Goal: Information Seeking & Learning: Find specific page/section

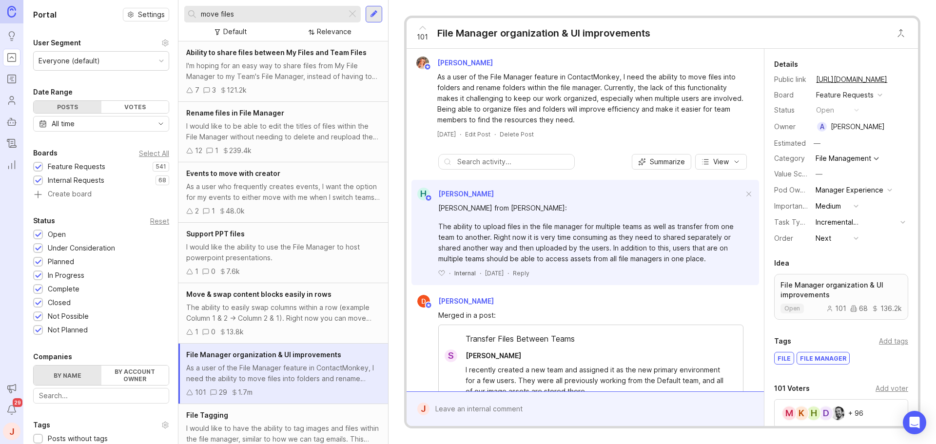
scroll to position [168, 0]
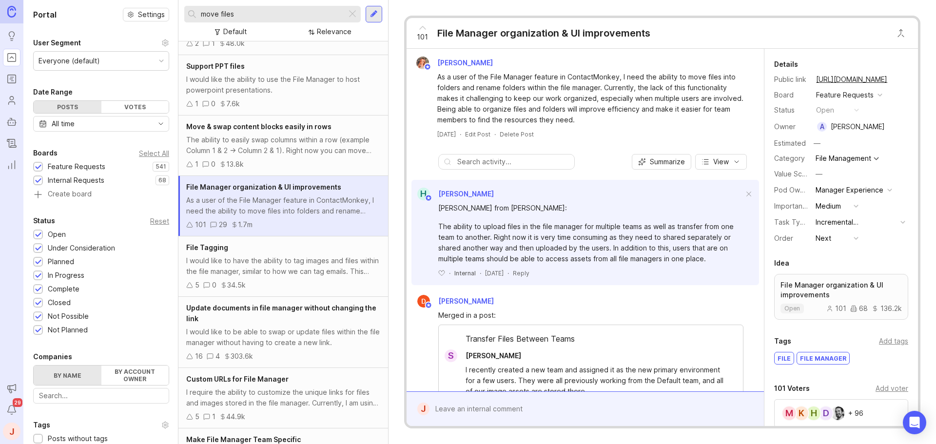
click at [253, 14] on input "move files" at bounding box center [272, 14] width 142 height 11
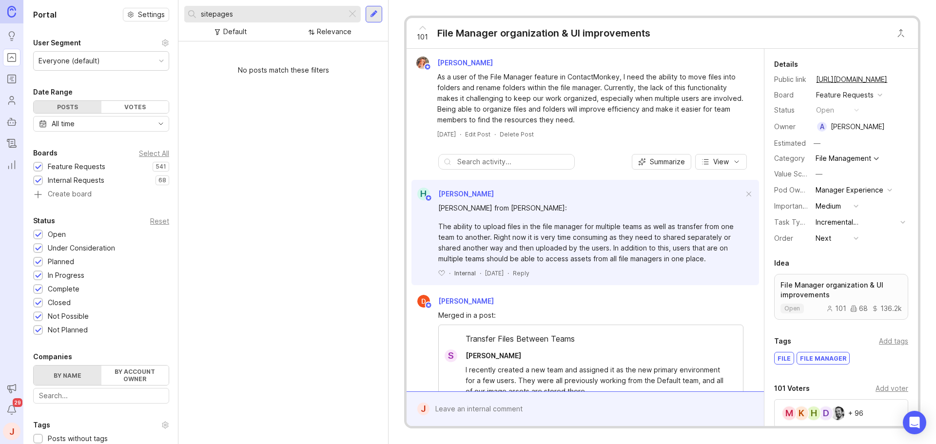
drag, startPoint x: 233, startPoint y: 18, endPoint x: 208, endPoint y: 13, distance: 25.2
click at [200, 15] on div "sitepages" at bounding box center [265, 14] width 162 height 17
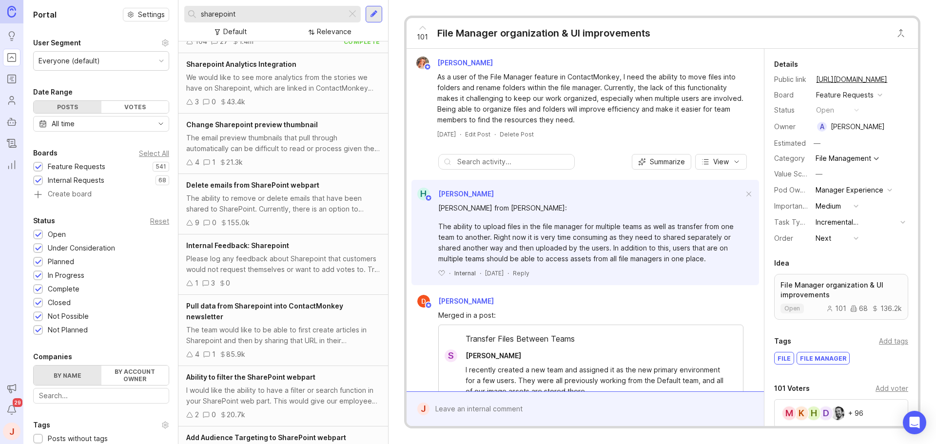
scroll to position [146, 0]
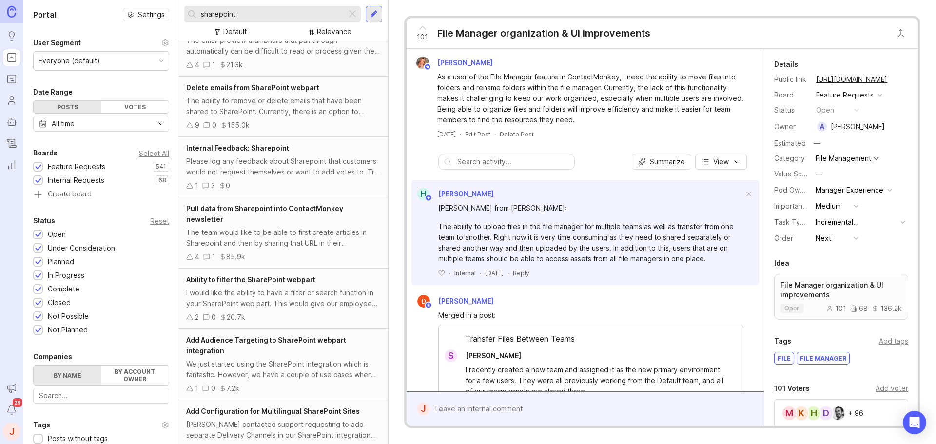
click at [280, 169] on div "Please log any feedback about Sharepoint that customers would not request thems…" at bounding box center [283, 166] width 194 height 21
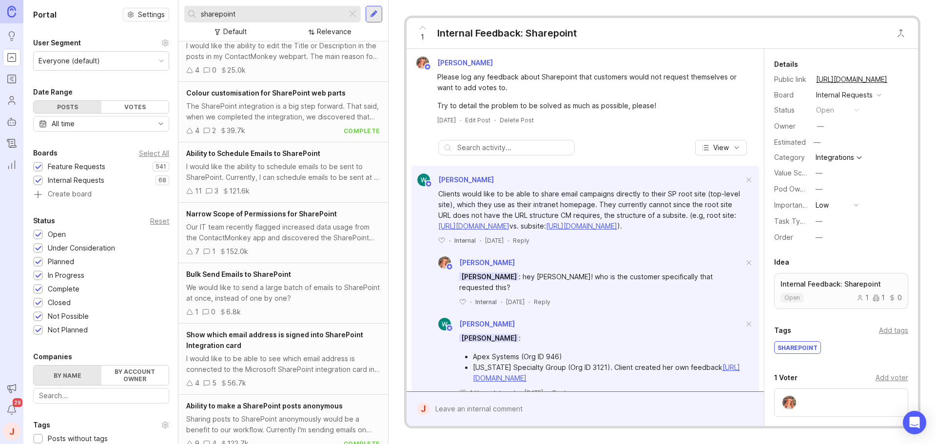
scroll to position [590, 0]
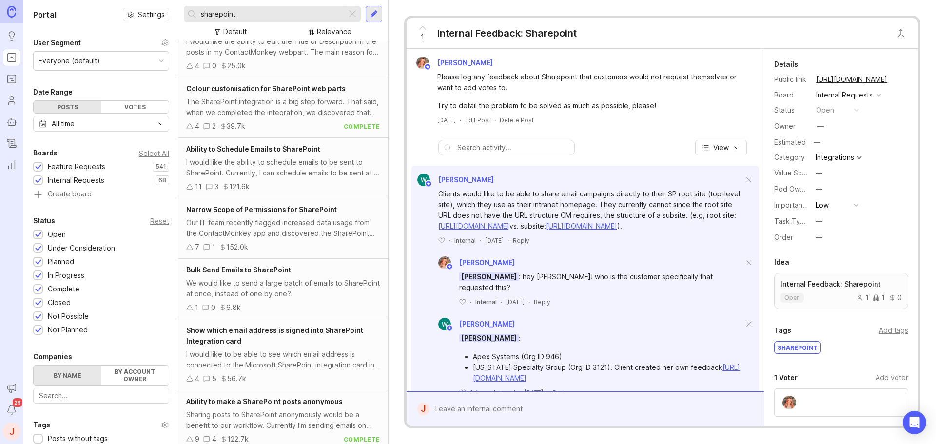
click at [254, 17] on input "sharepoint" at bounding box center [272, 14] width 142 height 11
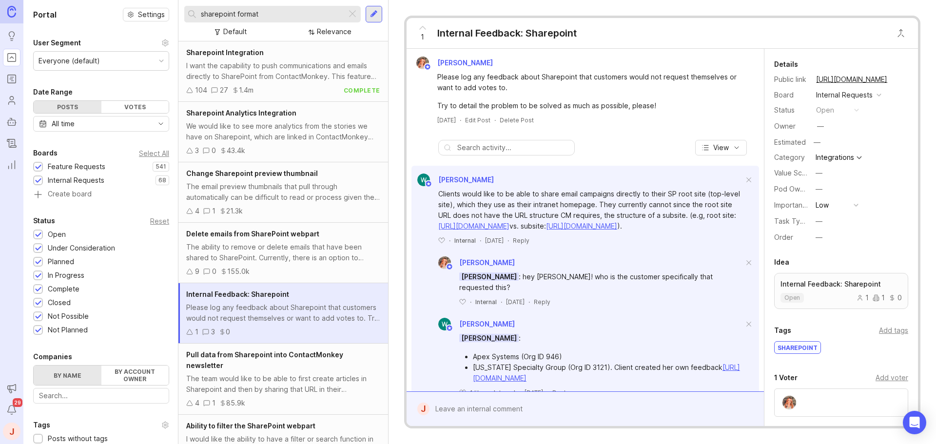
type input "sharepoint format"
